Goal: Navigation & Orientation: Find specific page/section

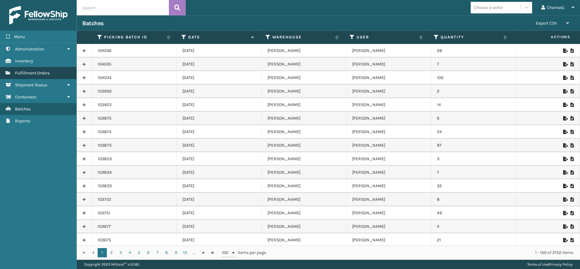
click at [29, 72] on span "Fulfillment Orders" at bounding box center [32, 72] width 35 height 5
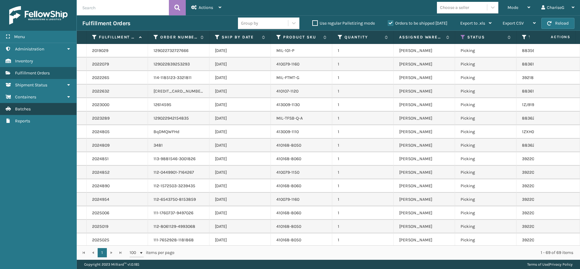
click at [34, 107] on link "Batches" at bounding box center [38, 109] width 76 height 12
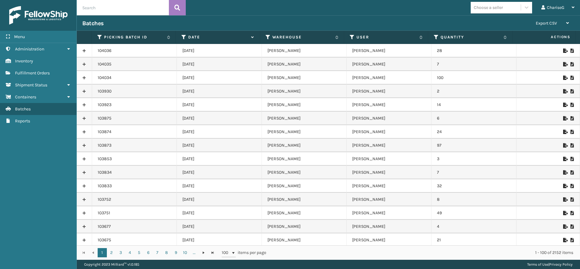
click at [7, 145] on div "Menu Inventory Administration Inventory Inventory Inventory Fulfillment Orders …" at bounding box center [38, 134] width 77 height 269
click at [62, 108] on link "Inventory Batches" at bounding box center [38, 109] width 76 height 12
